Goal: Answer question/provide support: Share knowledge or assist other users

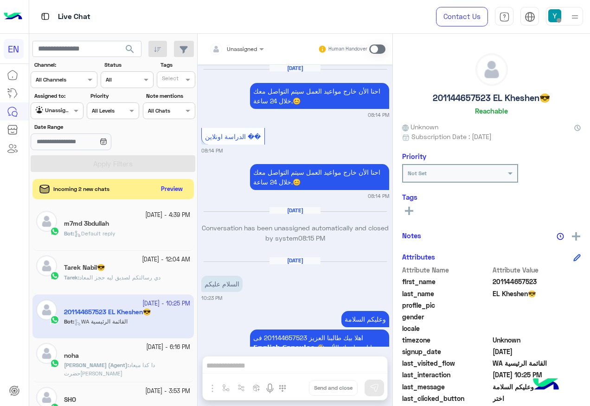
scroll to position [1193, 0]
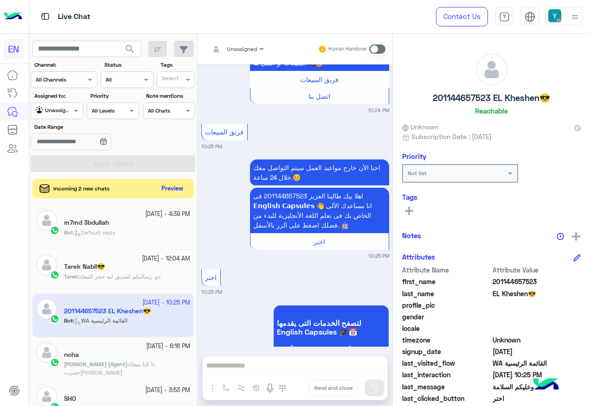
click at [163, 190] on button "Preview" at bounding box center [172, 189] width 29 height 13
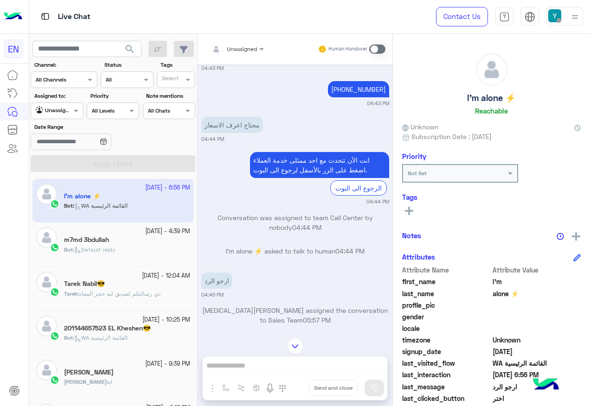
scroll to position [878, 0]
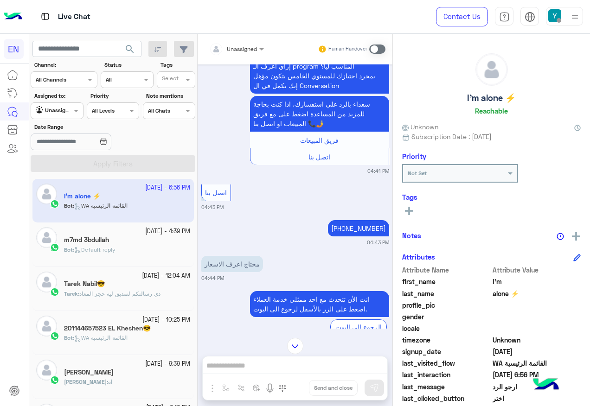
click at [247, 47] on div at bounding box center [236, 47] width 64 height 9
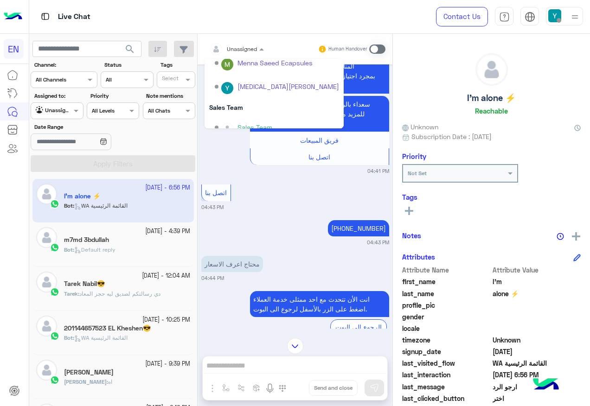
scroll to position [154, 0]
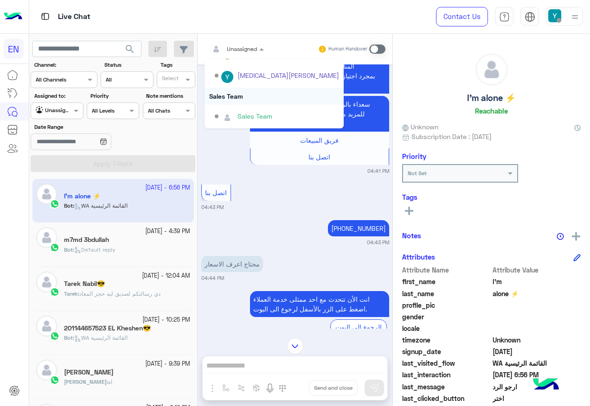
click at [249, 92] on div "Sales Team" at bounding box center [273, 96] width 139 height 17
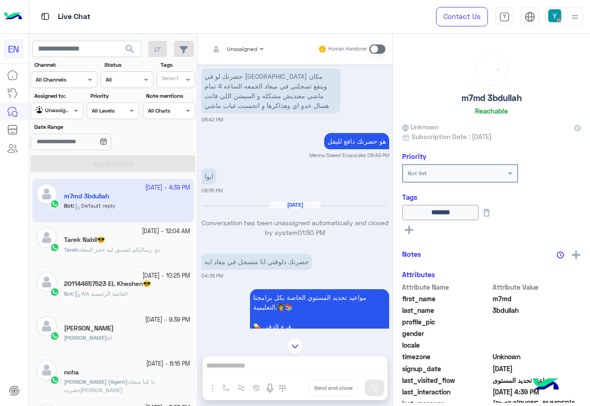
scroll to position [488, 0]
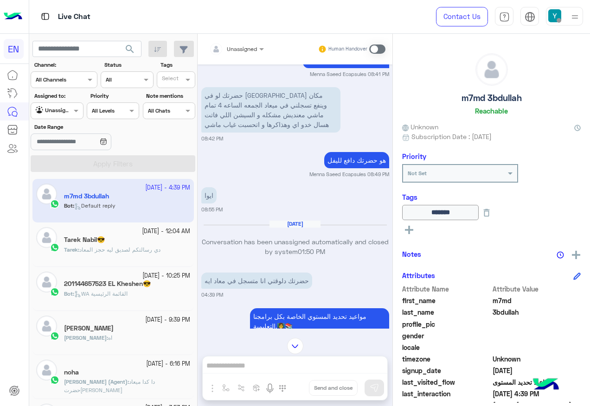
click at [63, 101] on div "Assigned to: Agent Filter Unassigned" at bounding box center [57, 105] width 52 height 27
click at [63, 106] on div at bounding box center [56, 109] width 51 height 9
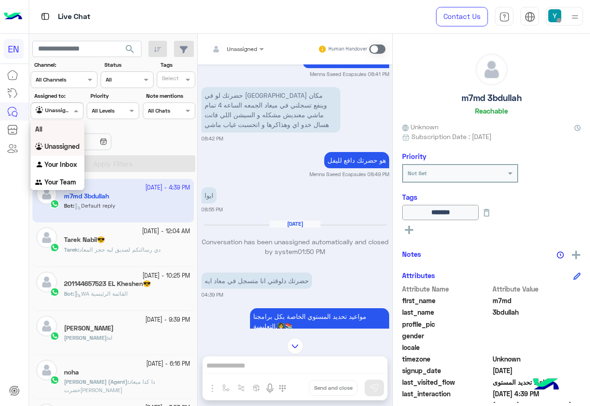
click at [66, 138] on div "All Unassigned Your Inbox Your Team" at bounding box center [58, 156] width 54 height 71
click at [72, 132] on div "All" at bounding box center [58, 129] width 54 height 17
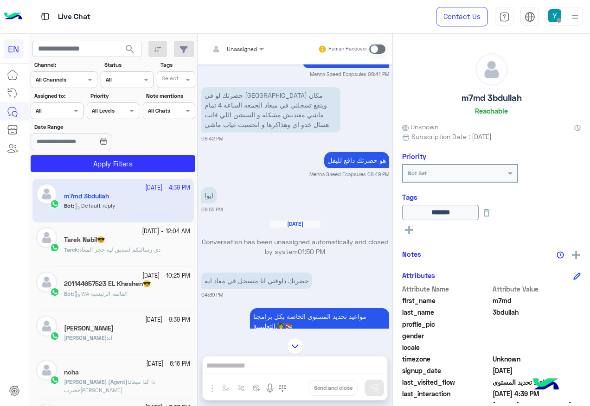
click at [81, 153] on section "Channel: Channel All Channels Status Channel All Tags Select Assigned to: Agent…" at bounding box center [113, 116] width 154 height 111
click at [85, 162] on button "Apply Filters" at bounding box center [113, 163] width 165 height 17
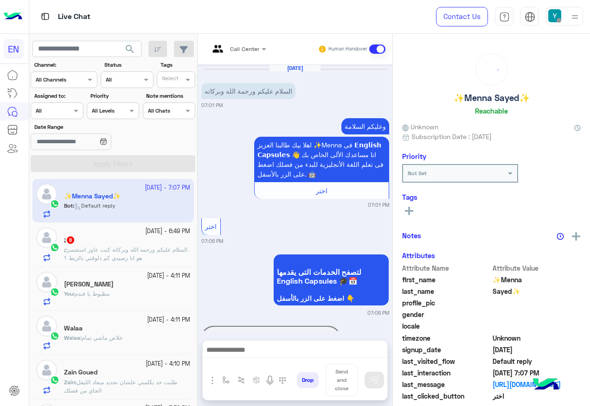
scroll to position [158, 0]
